Goal: Transaction & Acquisition: Purchase product/service

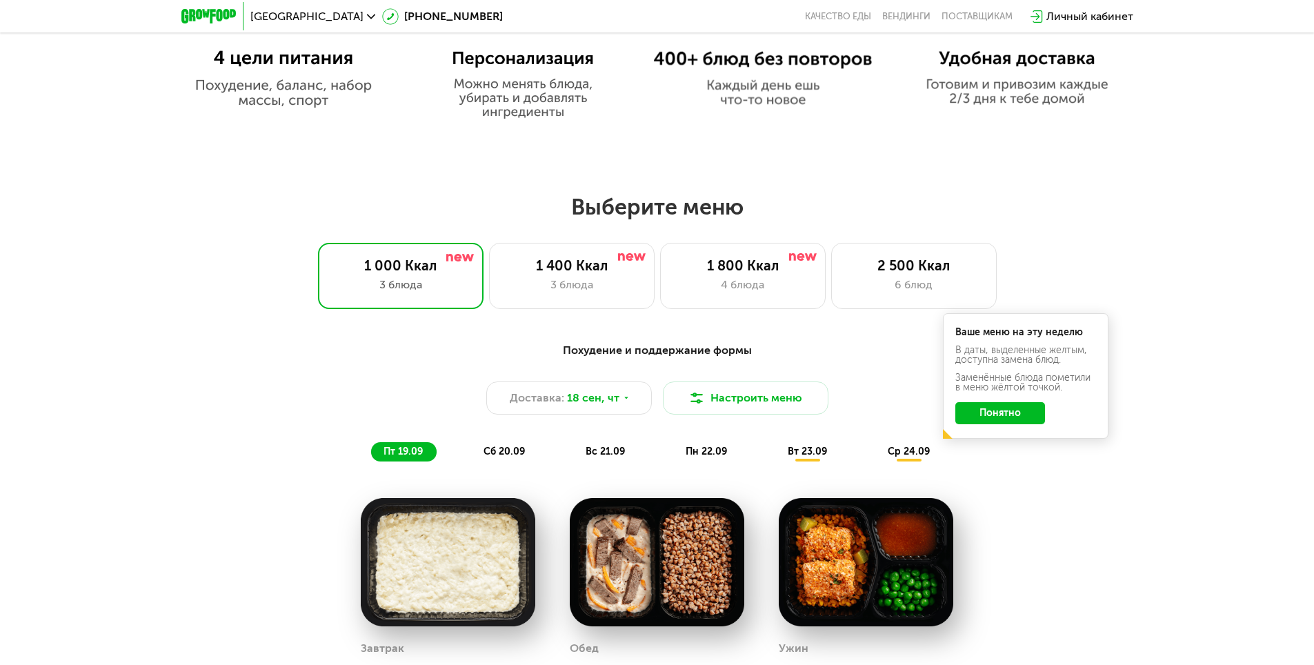
scroll to position [1034, 0]
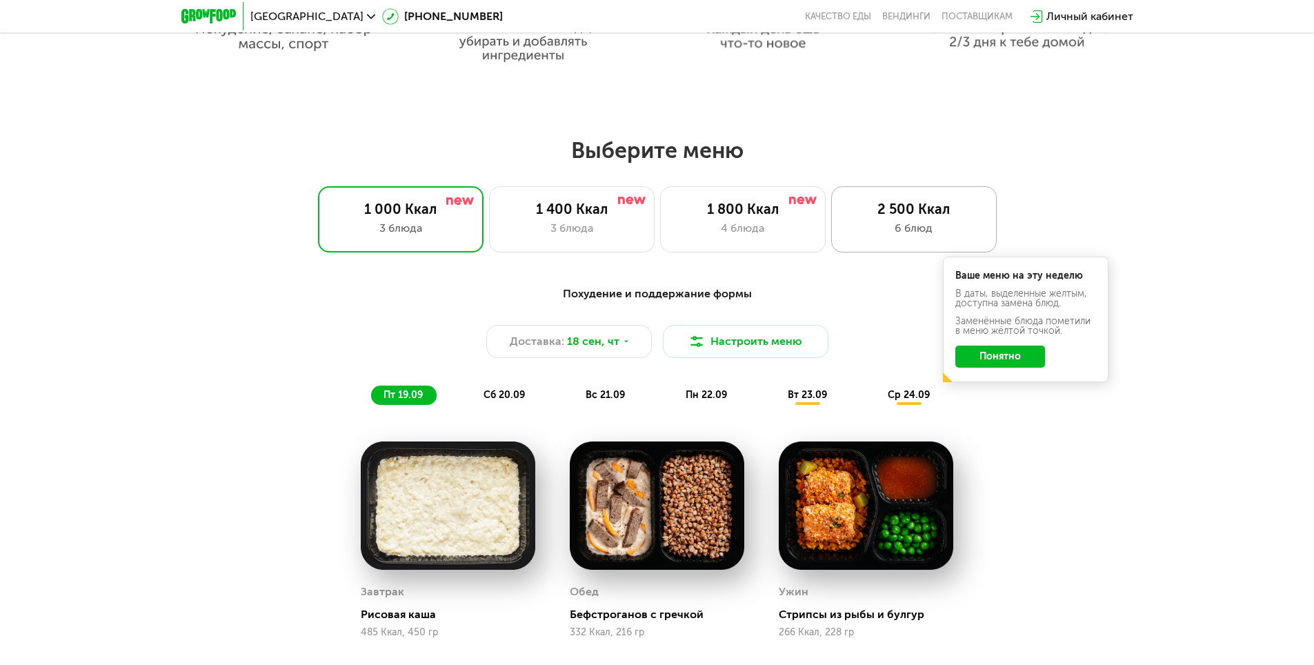
click at [888, 229] on div "6 блюд" at bounding box center [913, 228] width 137 height 17
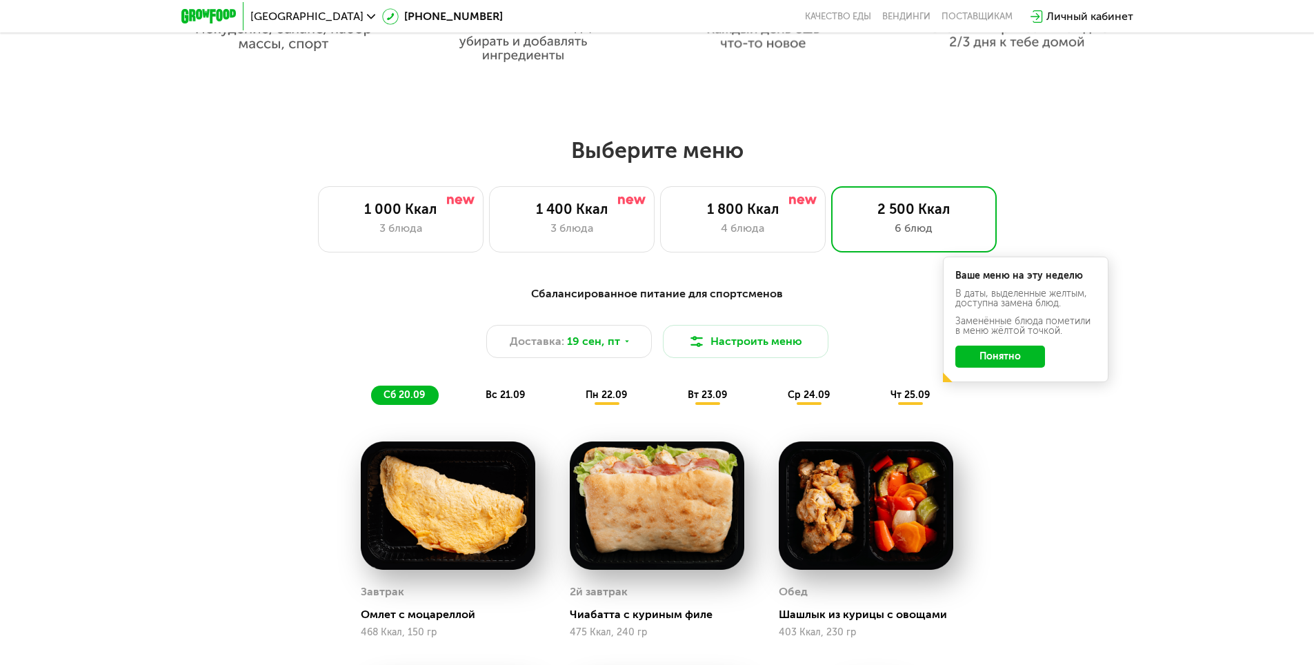
click at [996, 361] on button "Понятно" at bounding box center [1000, 356] width 90 height 22
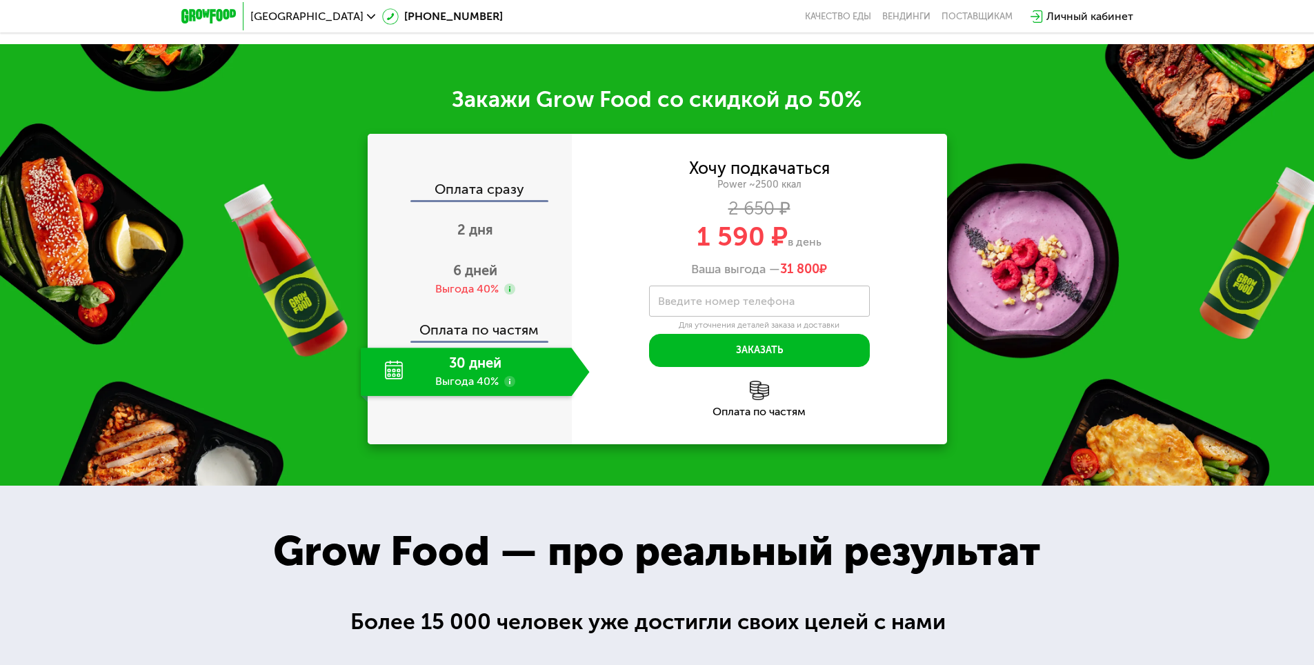
scroll to position [2138, 0]
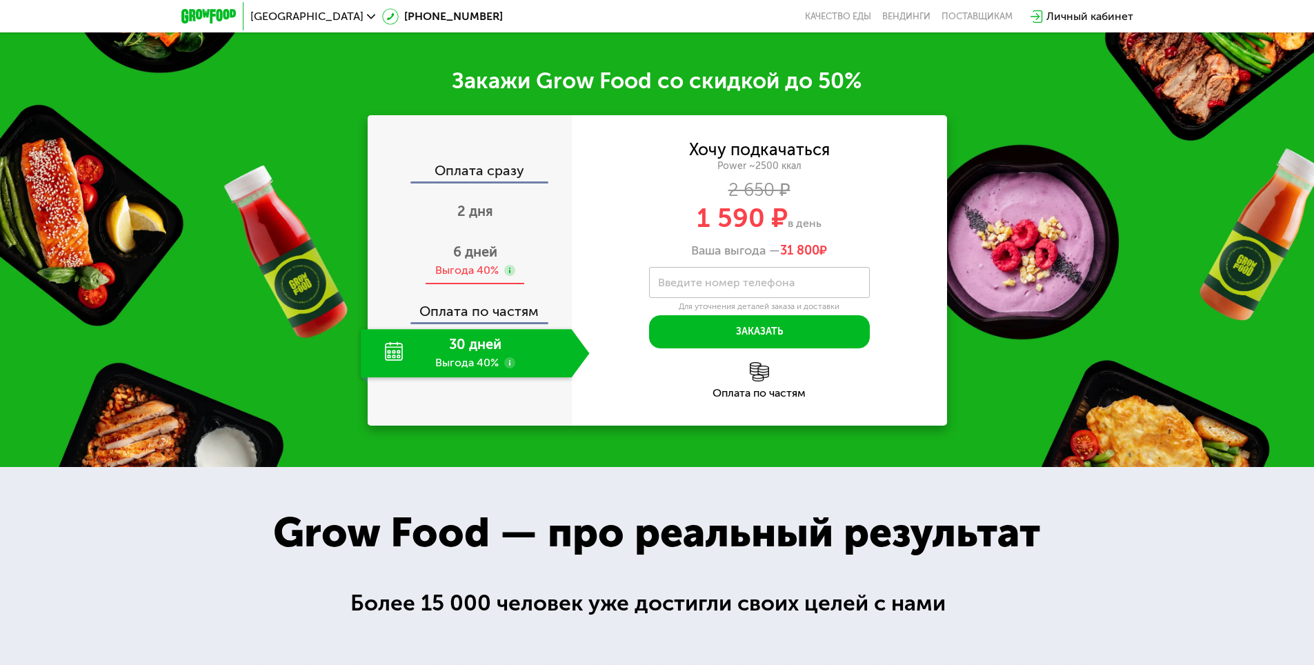
click at [478, 256] on span "6 дней" at bounding box center [475, 251] width 44 height 17
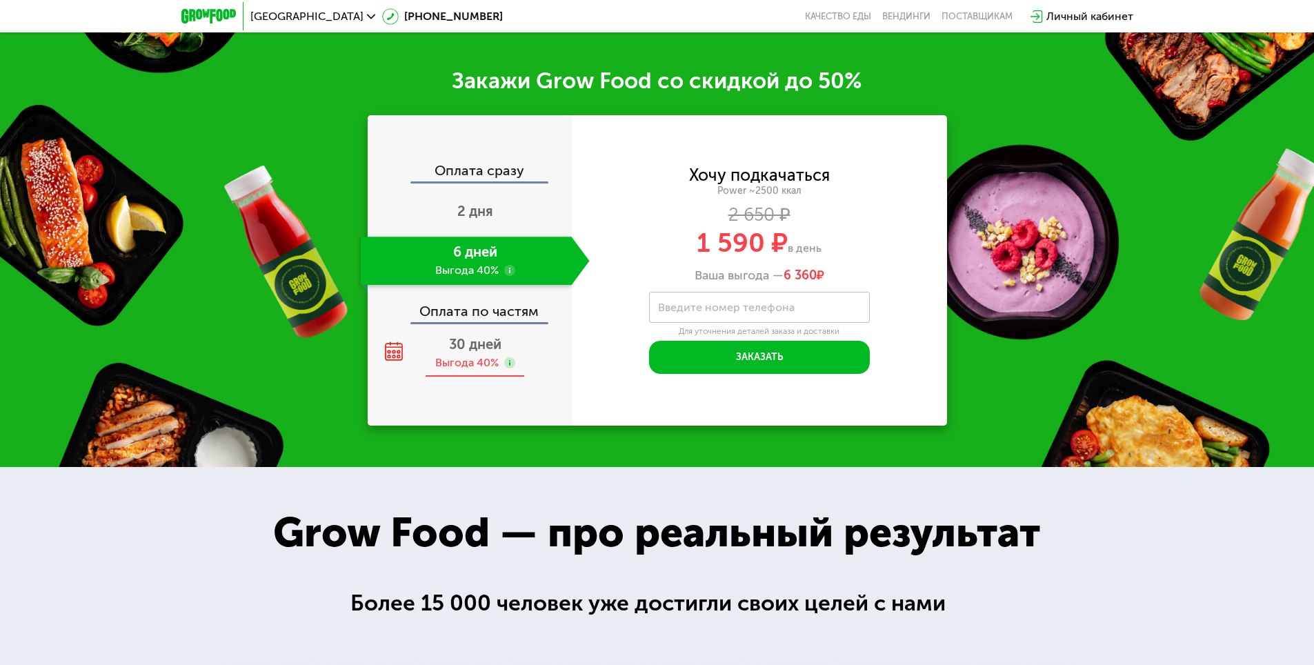
click at [505, 344] on div "30 дней Выгода 40%" at bounding box center [475, 353] width 229 height 48
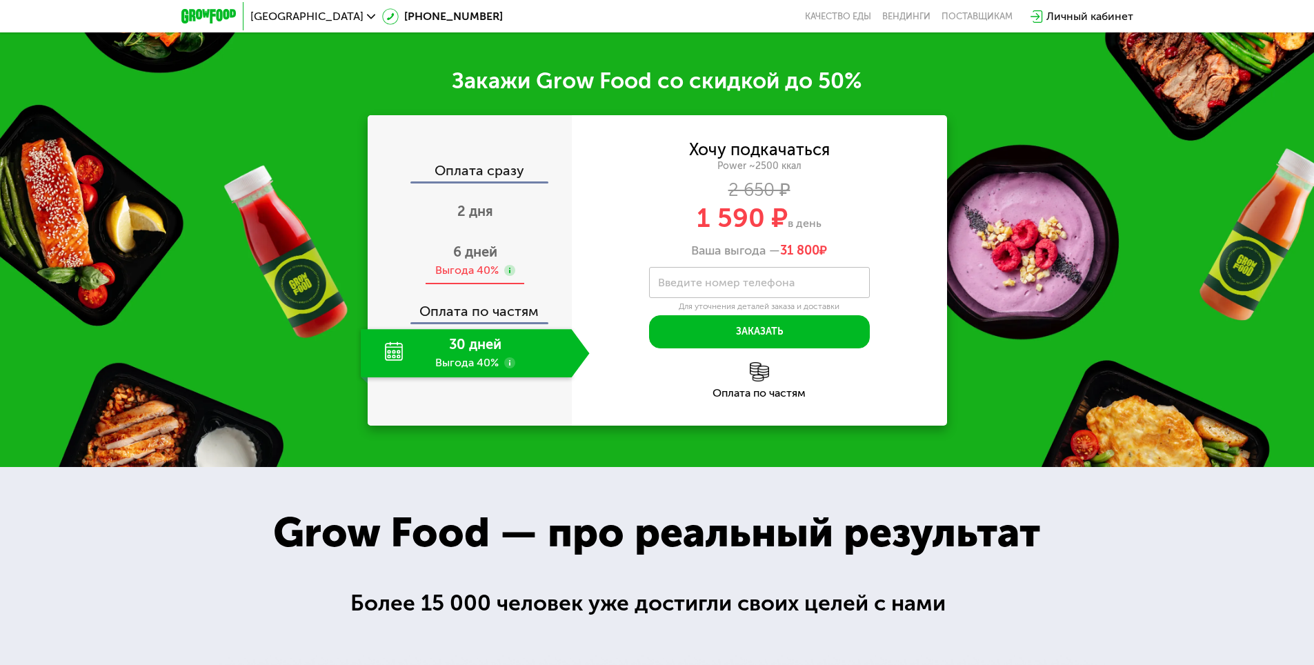
click at [486, 269] on div "Выгода 40%" at bounding box center [466, 270] width 63 height 15
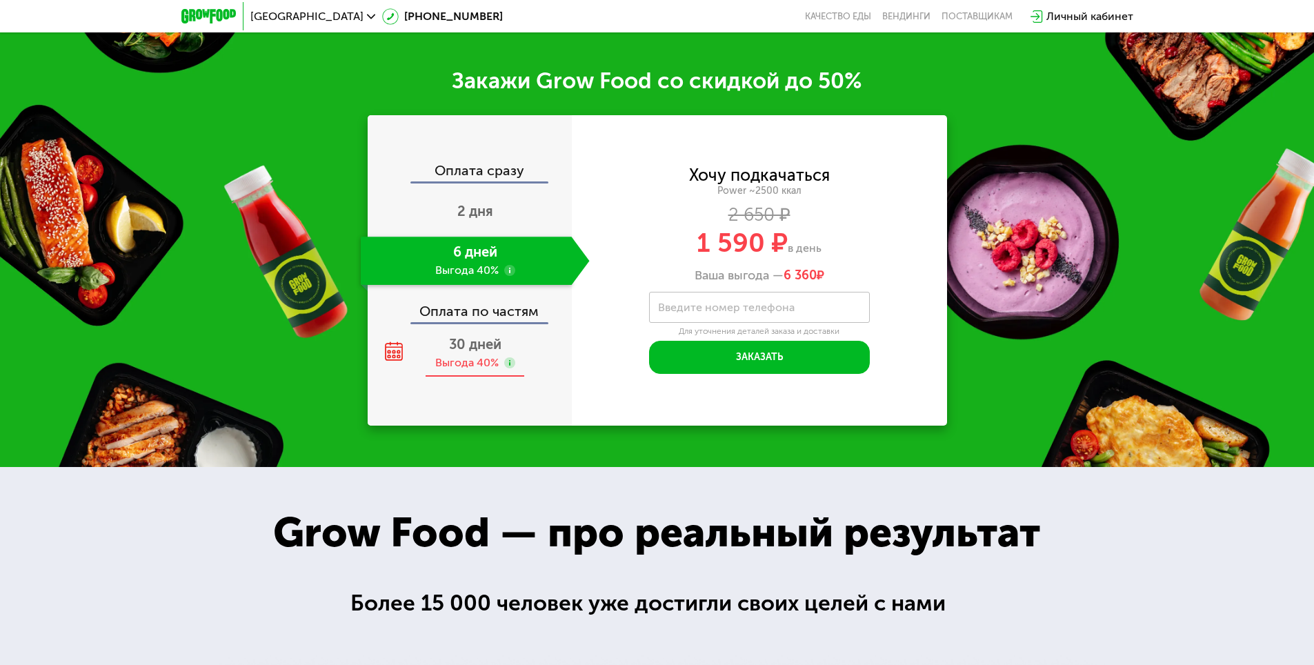
click at [495, 352] on span "30 дней" at bounding box center [475, 344] width 52 height 17
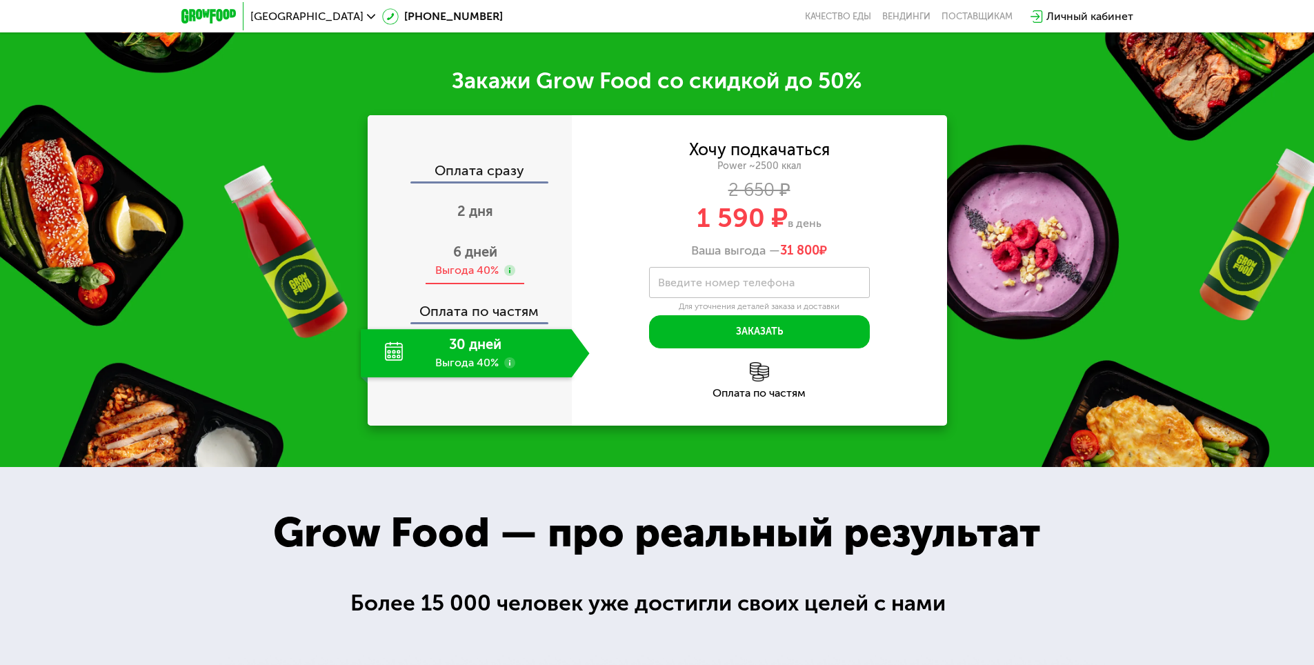
click at [477, 273] on div "Выгода 40%" at bounding box center [466, 270] width 63 height 15
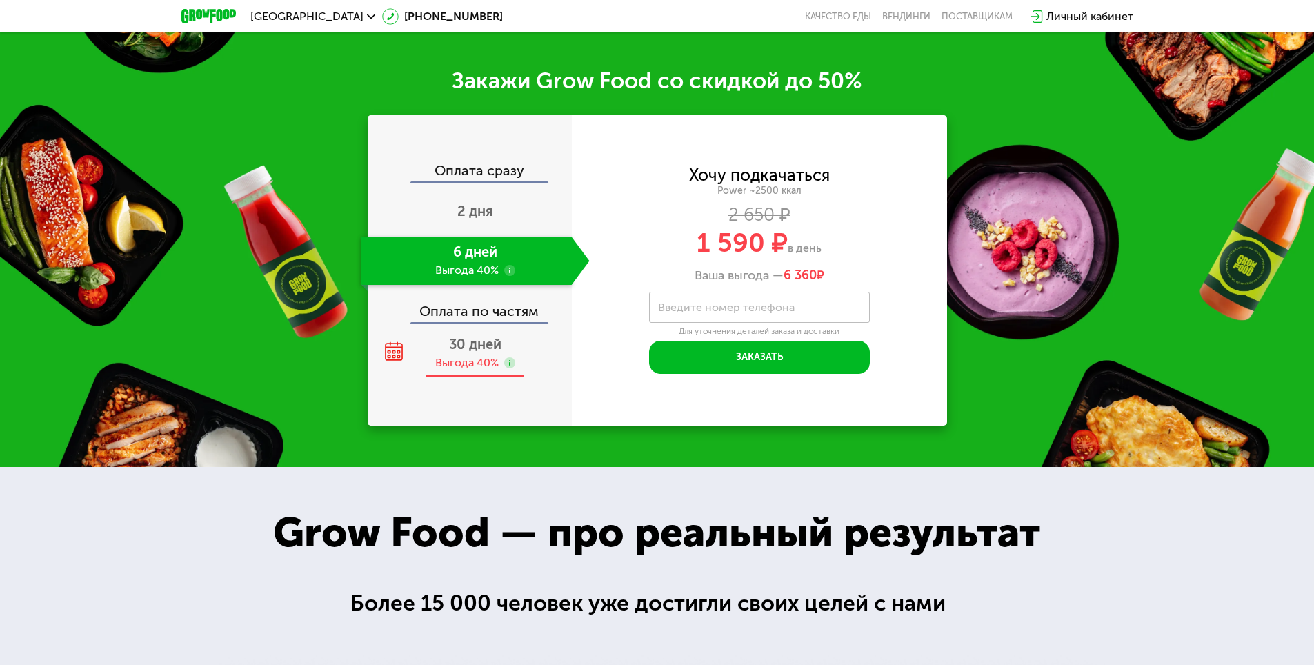
click at [477, 350] on span "30 дней" at bounding box center [475, 344] width 52 height 17
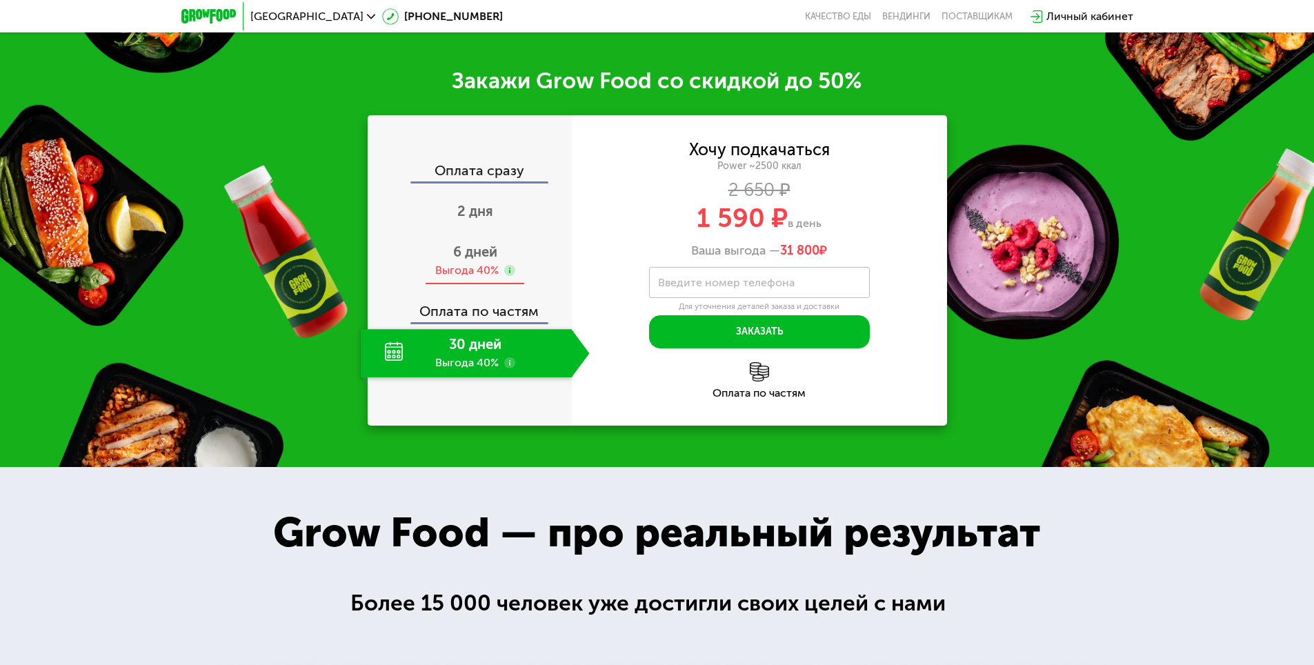
click at [470, 270] on div "Выгода 40%" at bounding box center [466, 270] width 63 height 15
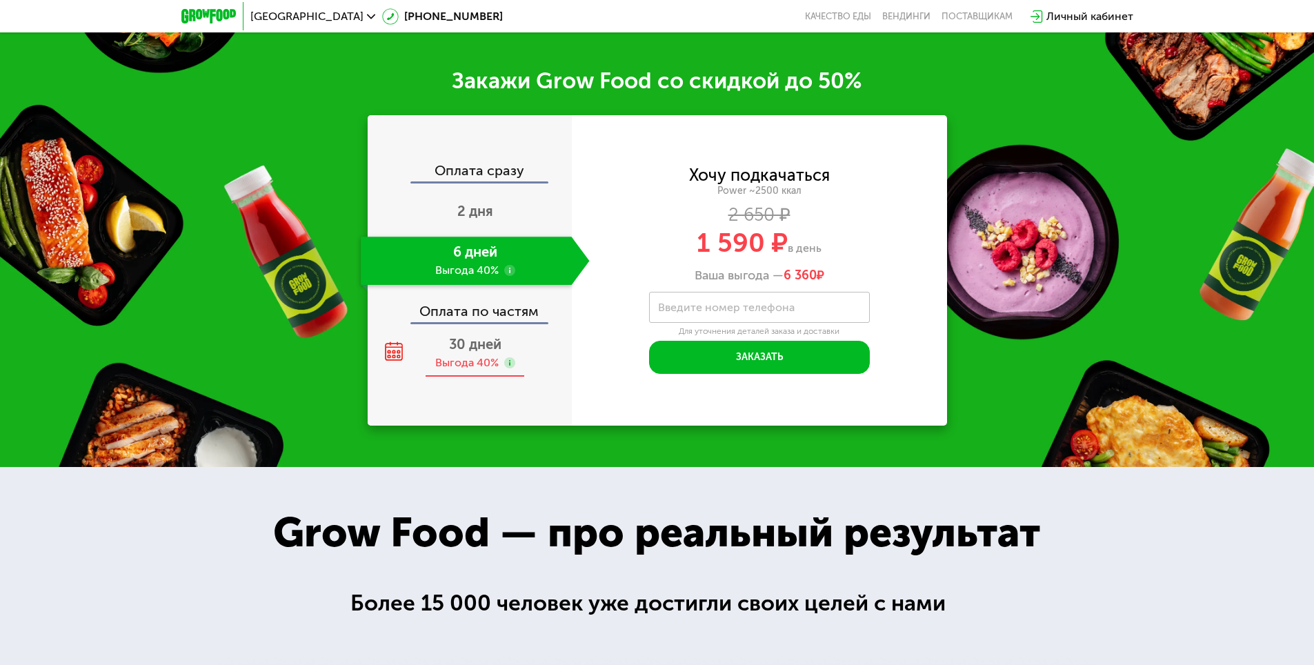
click at [477, 338] on div "30 дней Выгода 40%" at bounding box center [475, 353] width 229 height 48
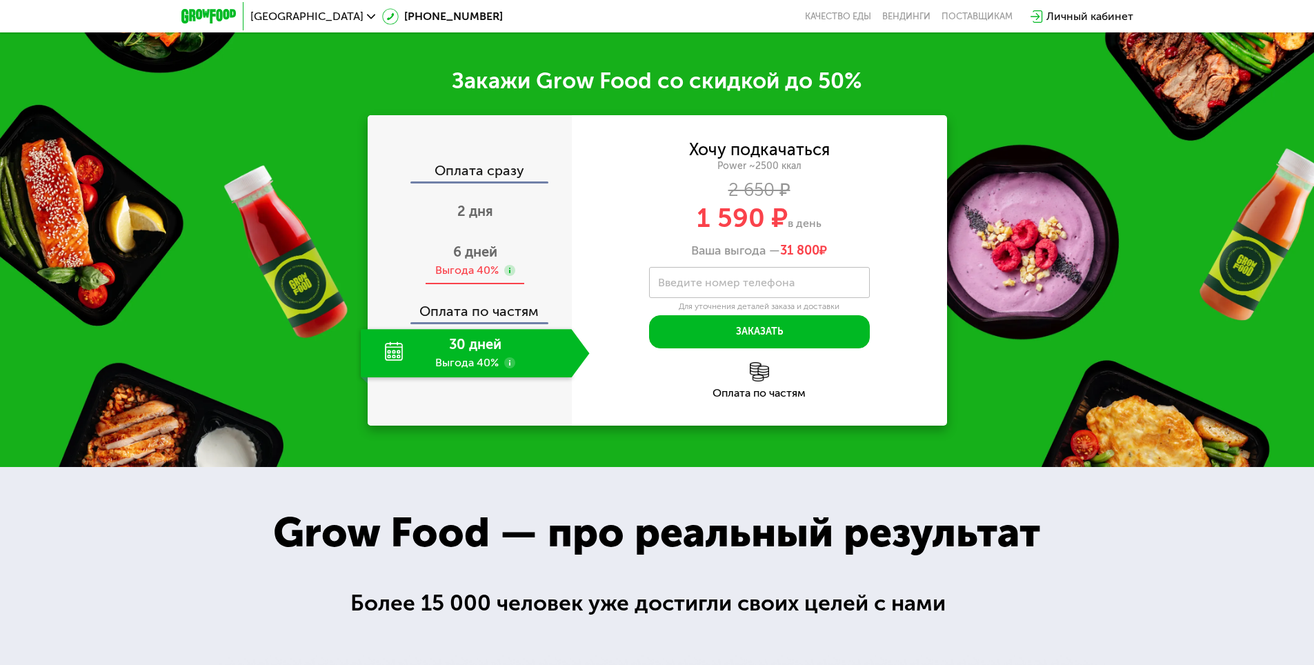
click at [480, 259] on span "6 дней" at bounding box center [475, 251] width 44 height 17
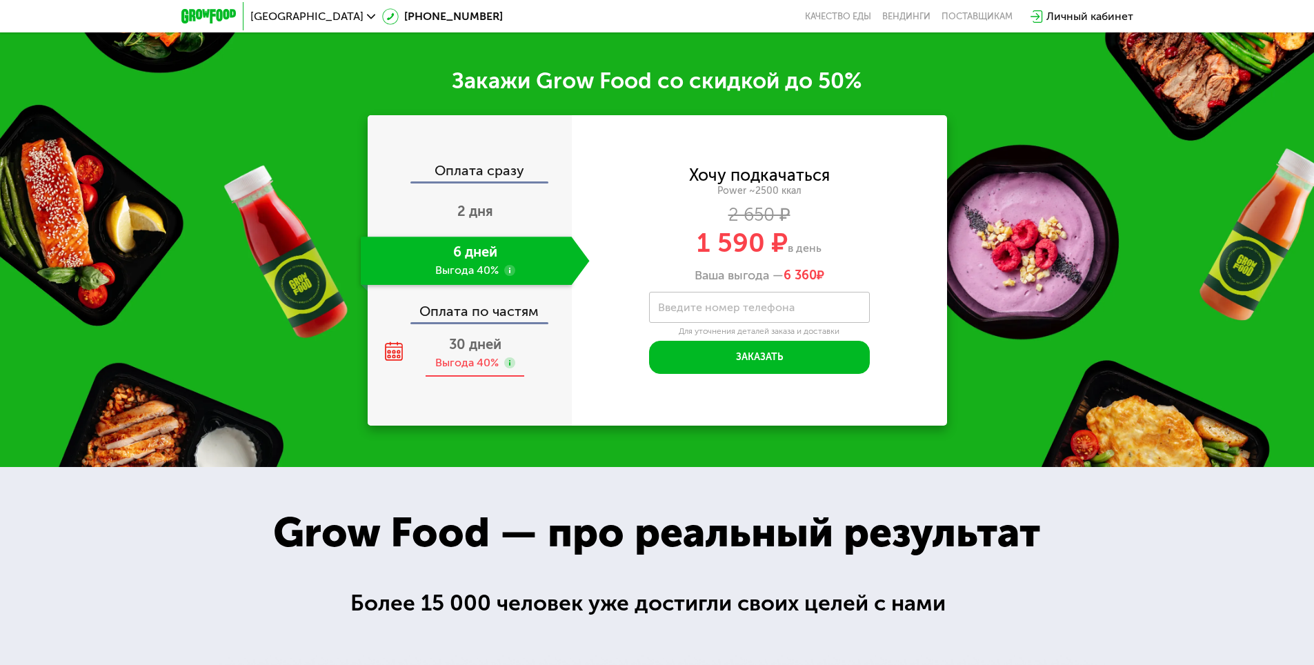
click at [487, 349] on span "30 дней" at bounding box center [475, 344] width 52 height 17
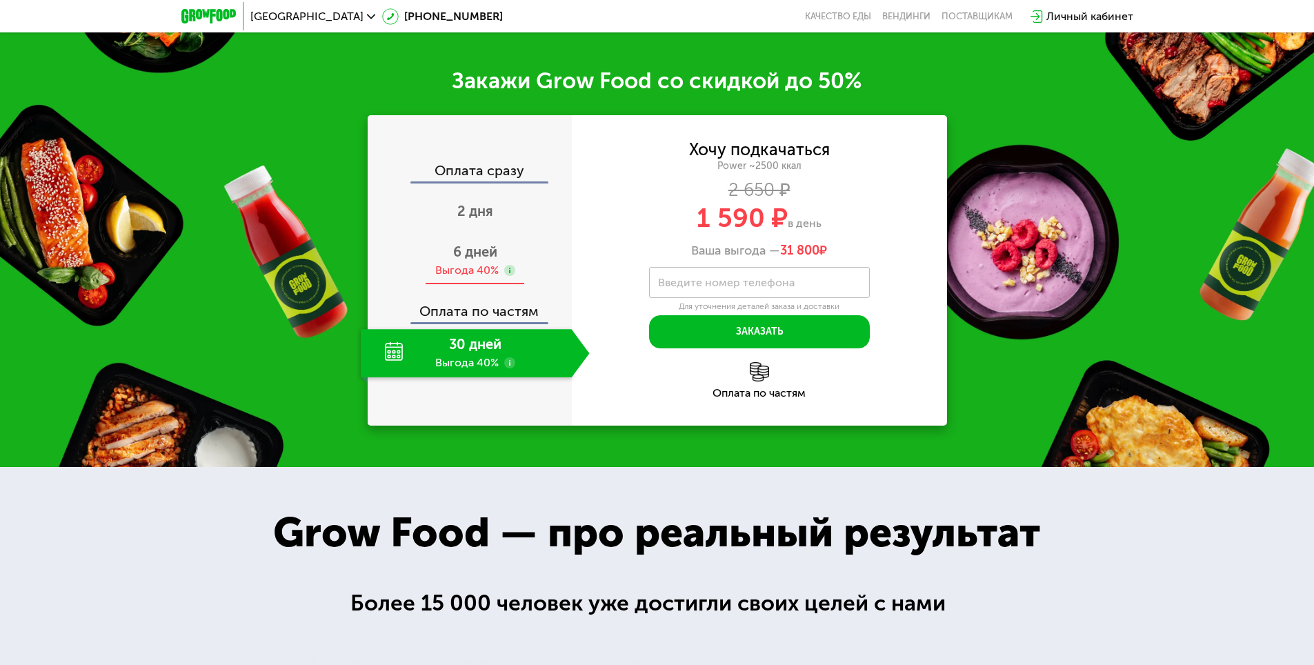
click at [474, 260] on span "6 дней" at bounding box center [475, 251] width 44 height 17
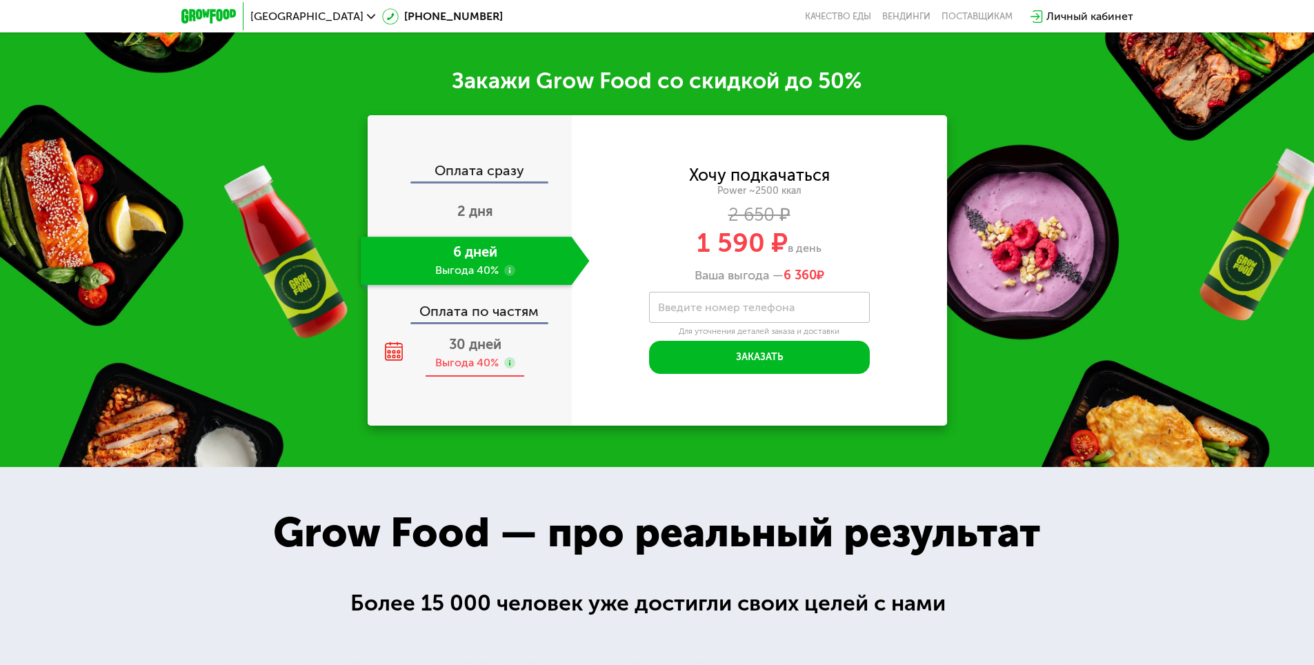
click at [478, 341] on span "30 дней" at bounding box center [475, 344] width 52 height 17
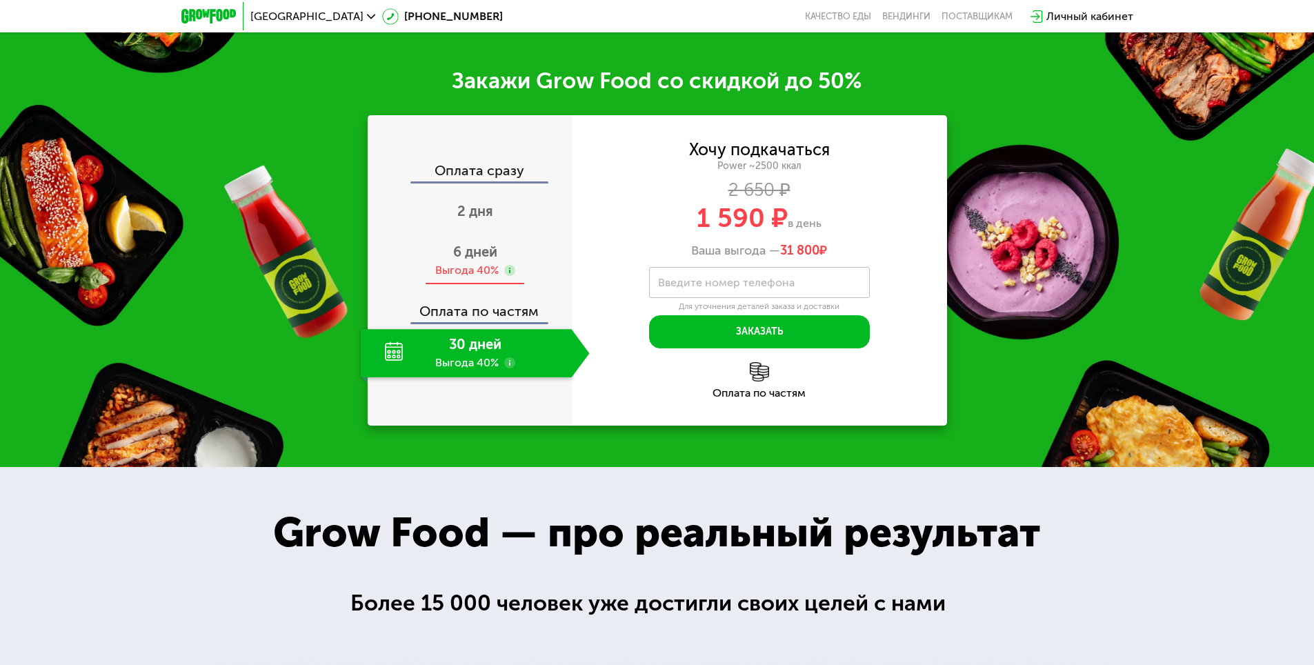
click at [472, 278] on div "Выгода 40%" at bounding box center [466, 270] width 63 height 15
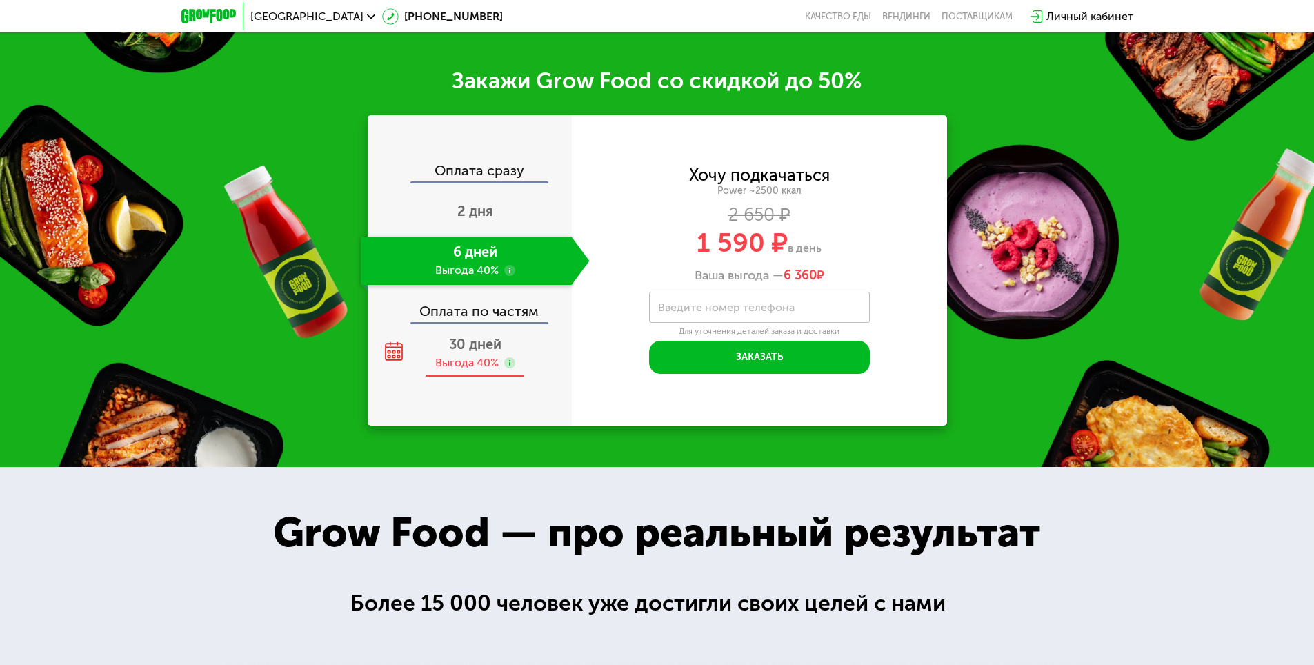
click at [466, 359] on div "30 дней Выгода 40%" at bounding box center [475, 353] width 229 height 48
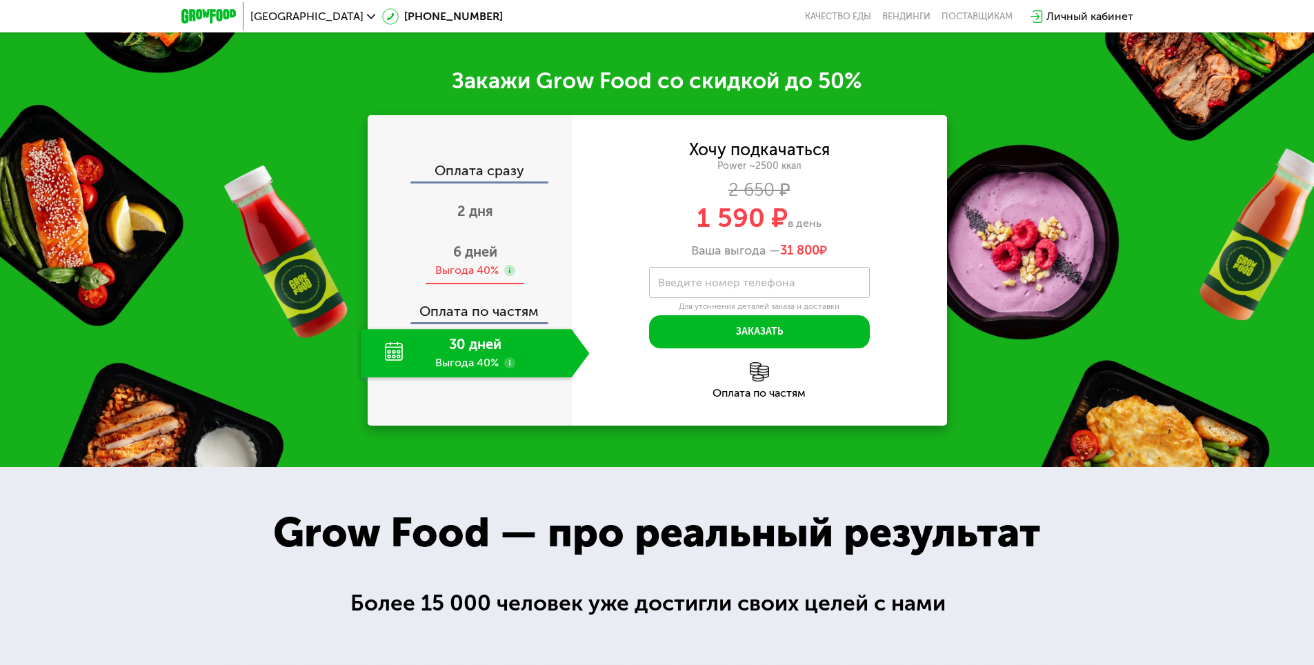
click at [446, 261] on div "6 дней Выгода 40%" at bounding box center [475, 261] width 229 height 48
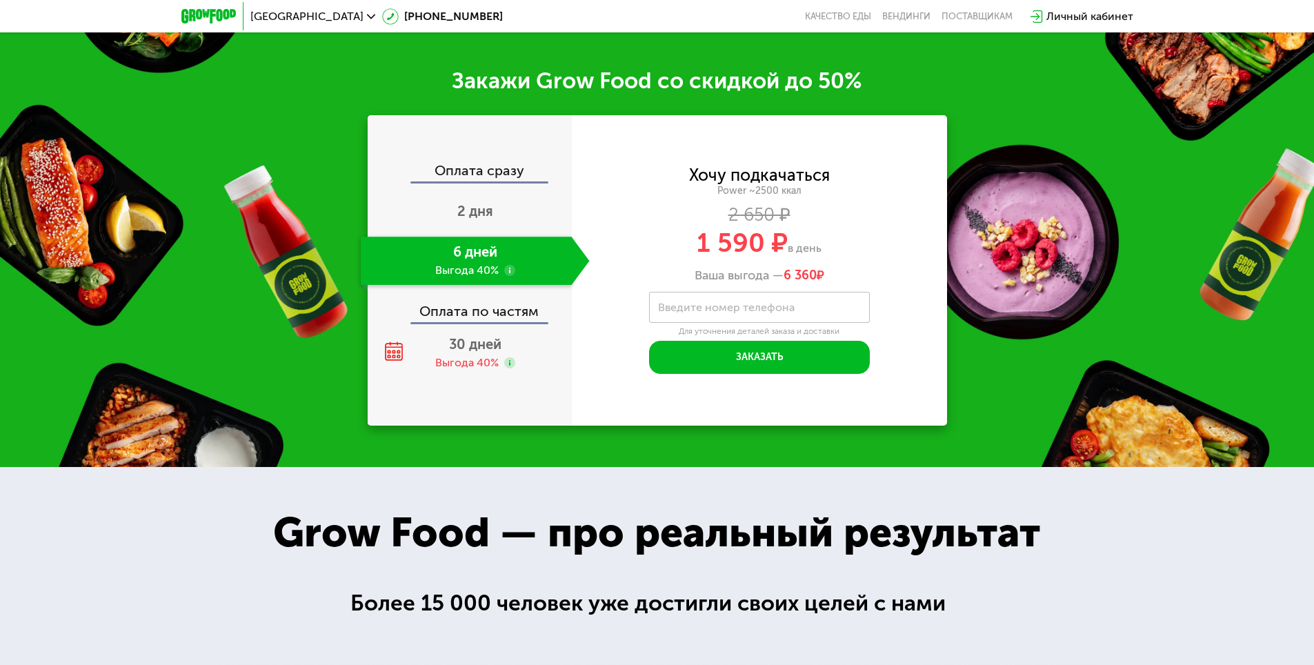
drag, startPoint x: 468, startPoint y: 363, endPoint x: 452, endPoint y: 278, distance: 86.2
click at [465, 355] on div "30 дней Выгода 40%" at bounding box center [475, 353] width 229 height 48
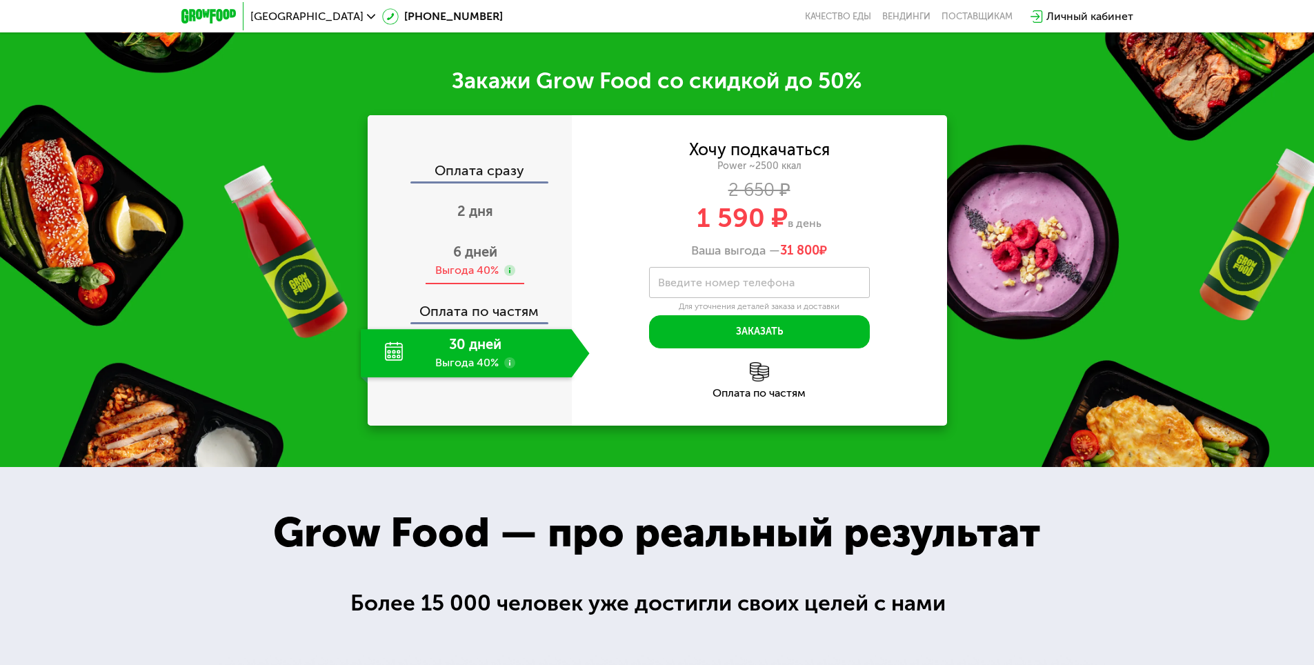
click at [457, 271] on div "Выгода 40%" at bounding box center [466, 270] width 63 height 15
